Goal: Information Seeking & Learning: Learn about a topic

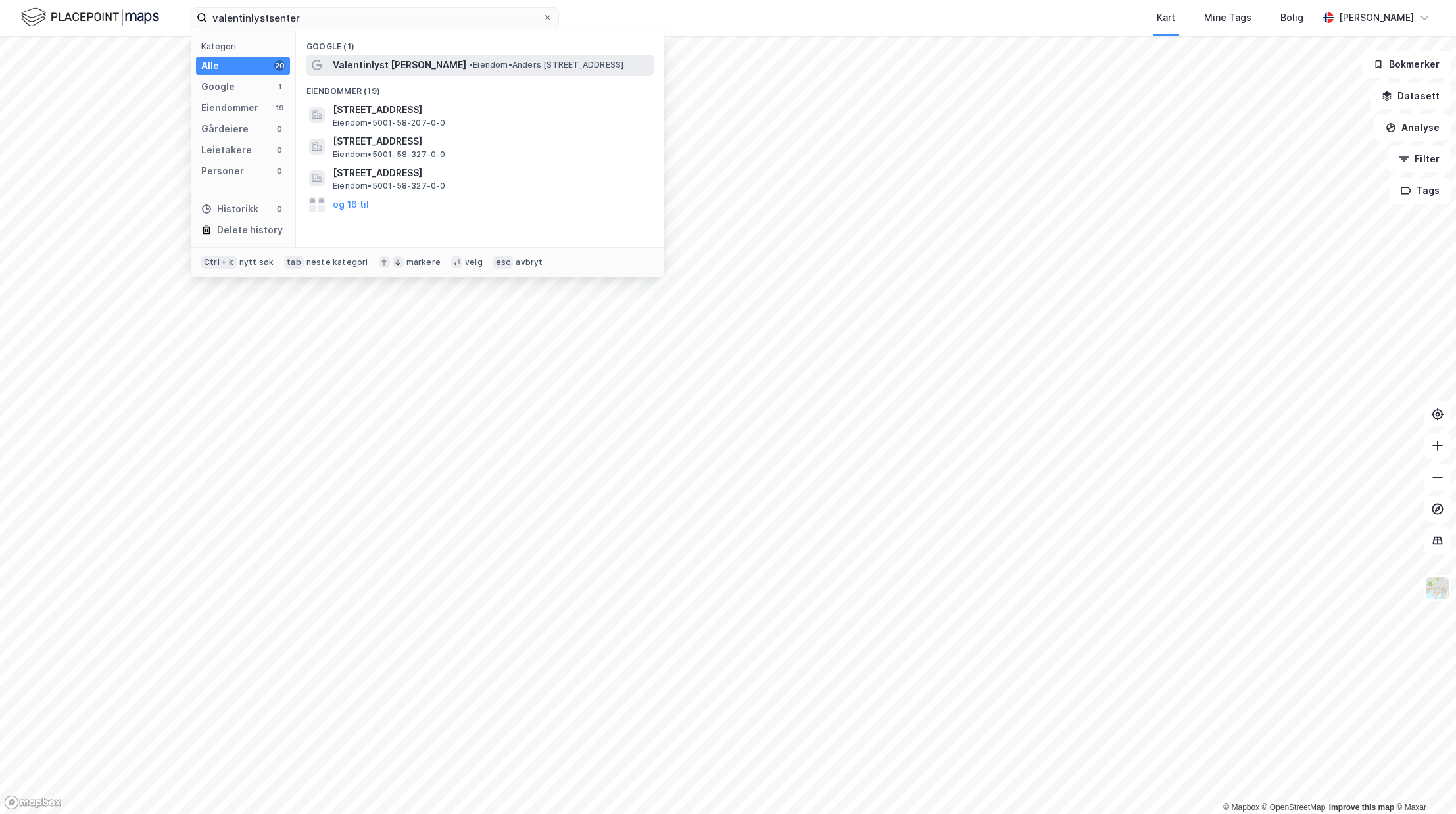
type input "valentinlystsenter"
click at [531, 66] on span "• Eiendom • [PERSON_NAME][STREET_ADDRESS]" at bounding box center [546, 65] width 155 height 10
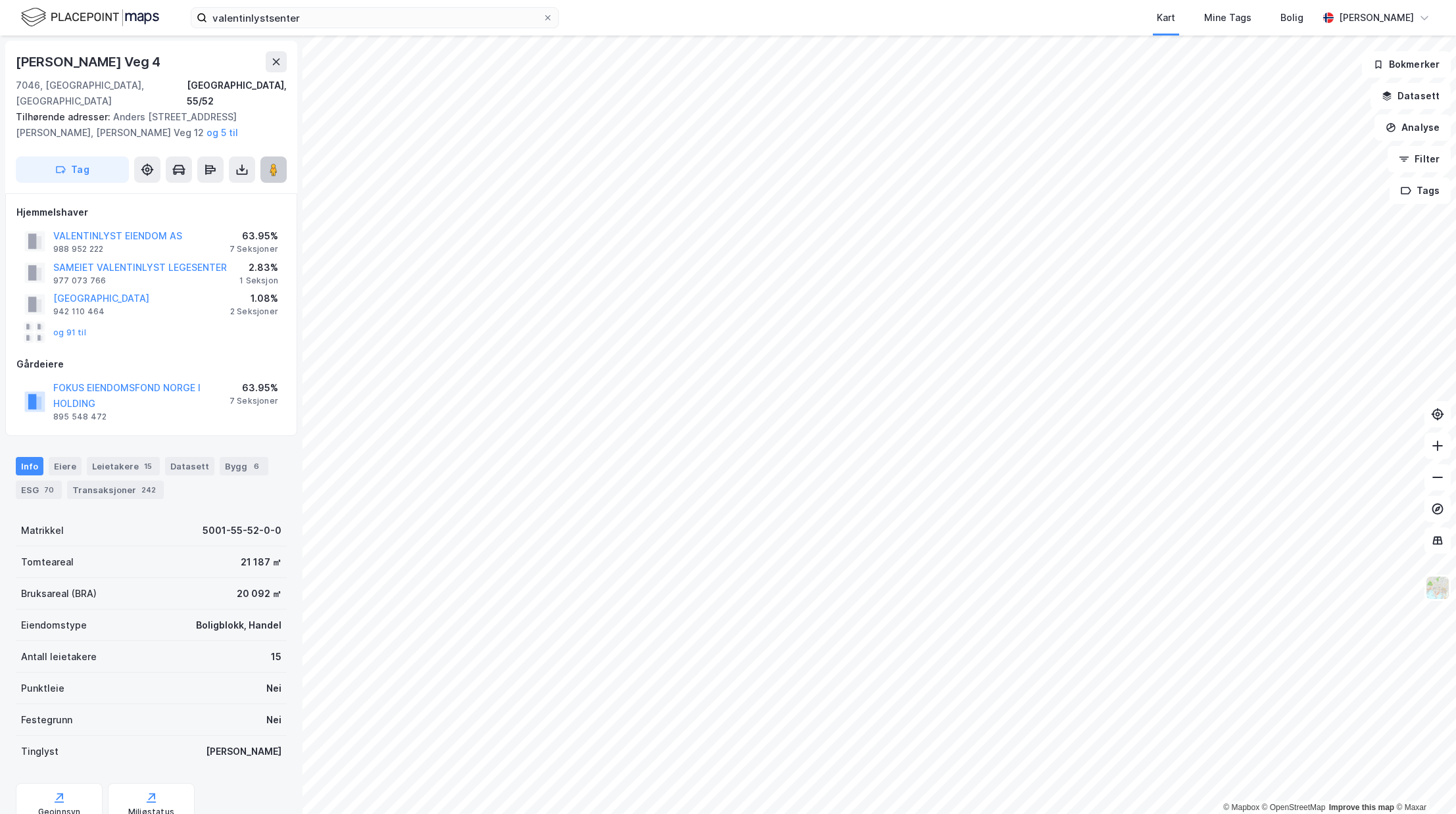
click at [274, 163] on image at bounding box center [273, 170] width 8 height 13
